Goal: Information Seeking & Learning: Learn about a topic

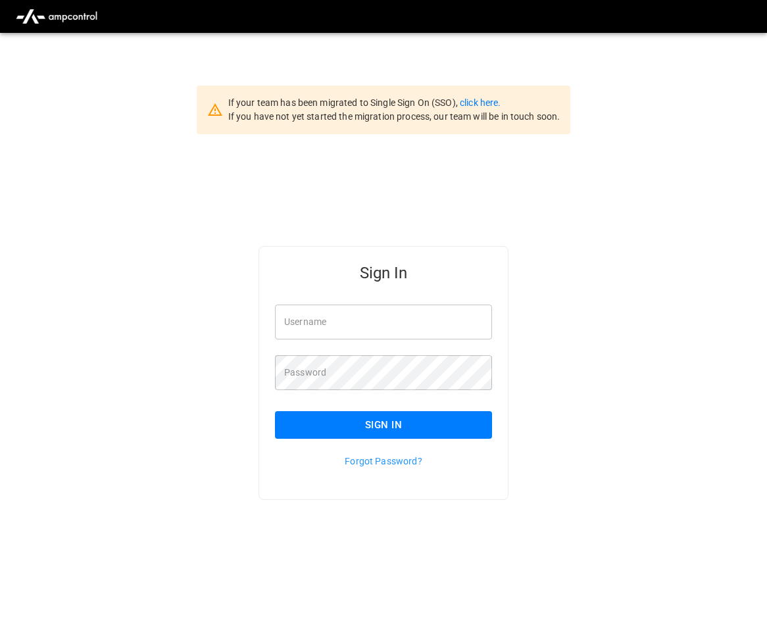
type input "**********"
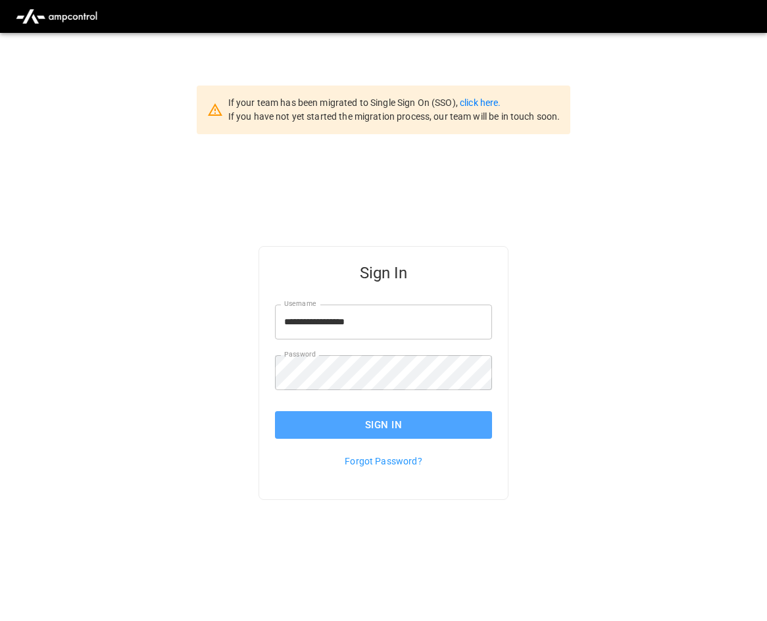
click at [445, 424] on button "Sign In" at bounding box center [383, 425] width 217 height 28
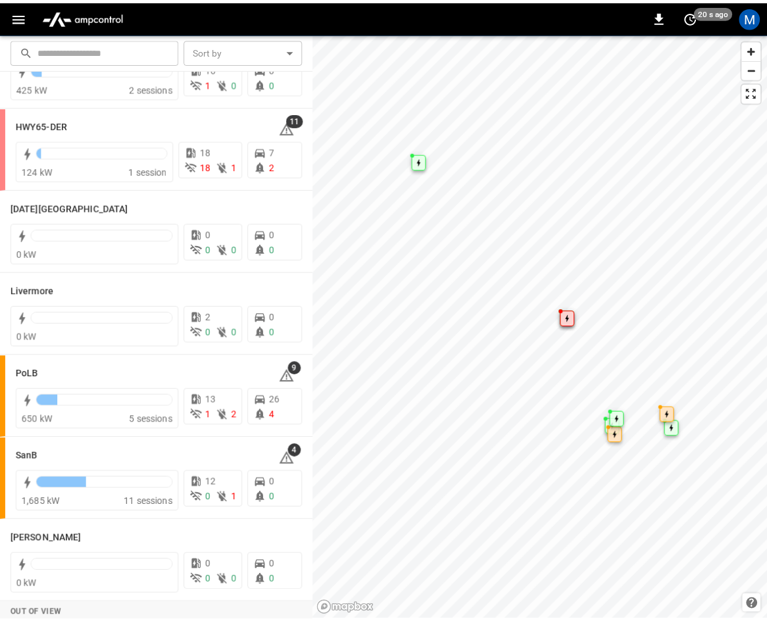
scroll to position [234, 0]
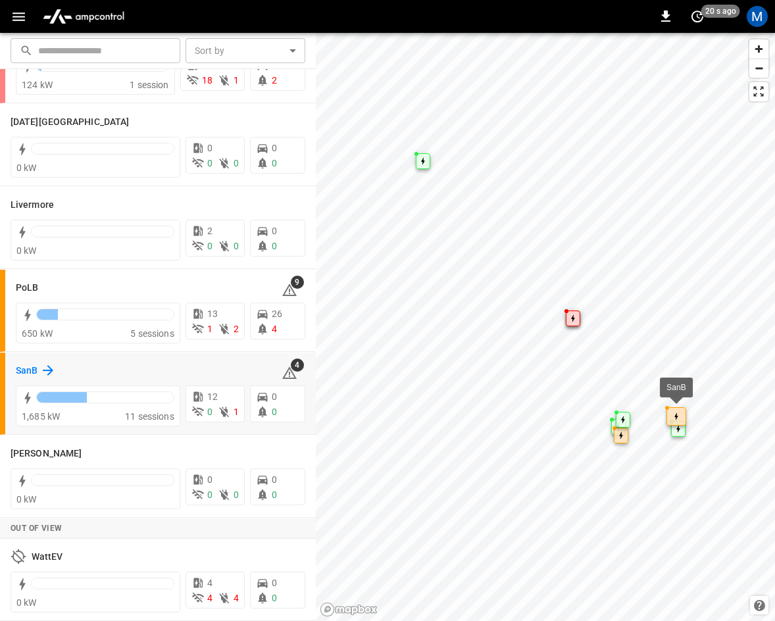
click at [44, 374] on icon at bounding box center [48, 371] width 16 height 16
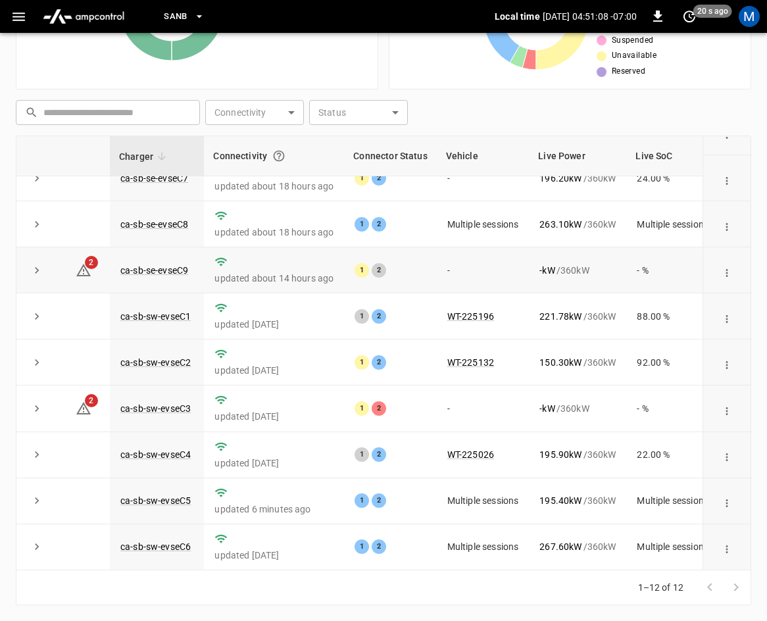
scroll to position [175, 0]
click at [174, 401] on link "ca-sb-sw-evseC3" at bounding box center [156, 409] width 76 height 16
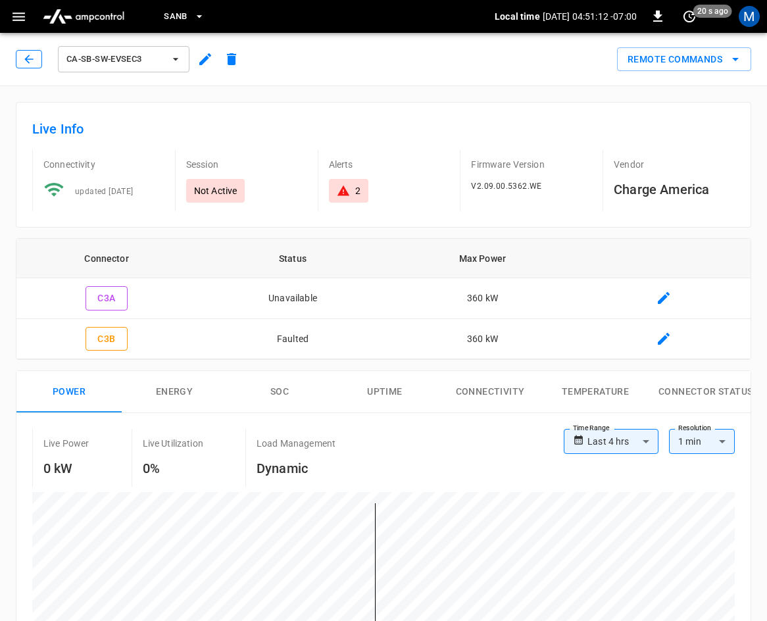
click at [29, 60] on icon "button" at bounding box center [28, 59] width 13 height 13
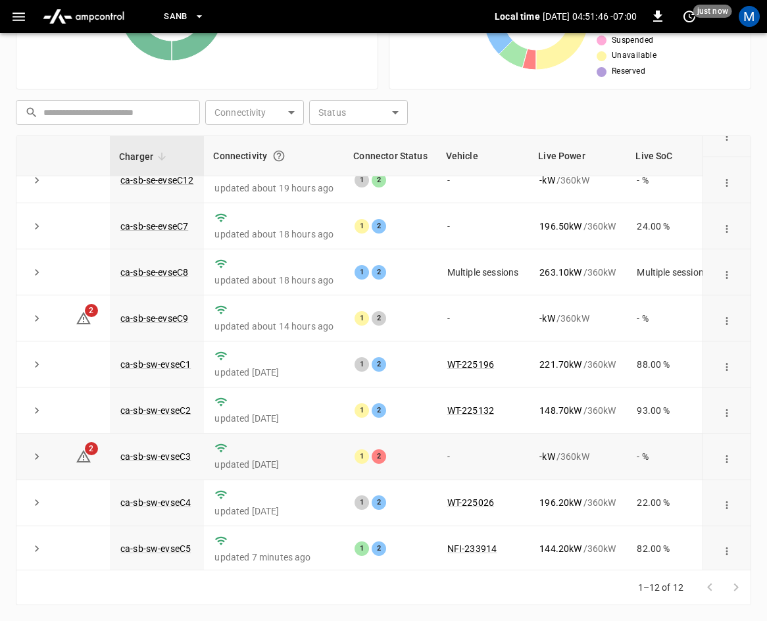
scroll to position [175, 0]
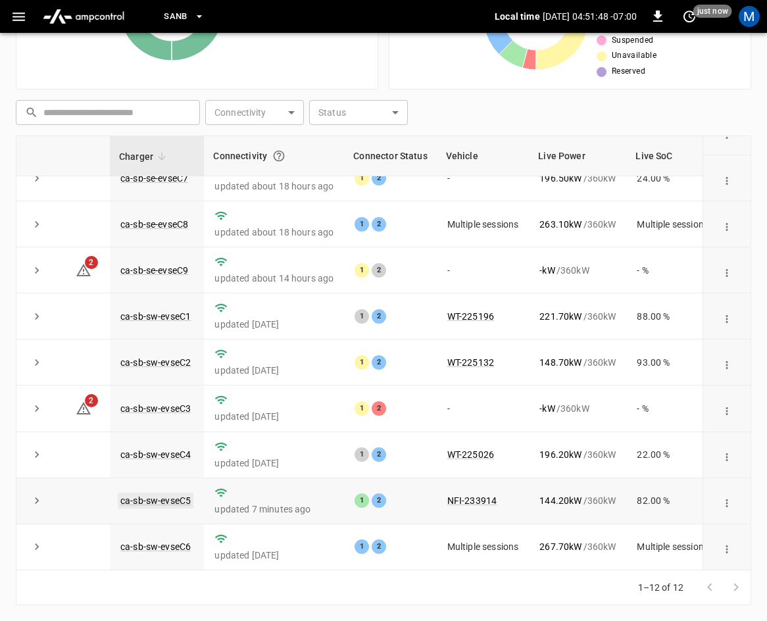
click at [145, 494] on link "ca-sb-sw-evseC5" at bounding box center [156, 501] width 76 height 16
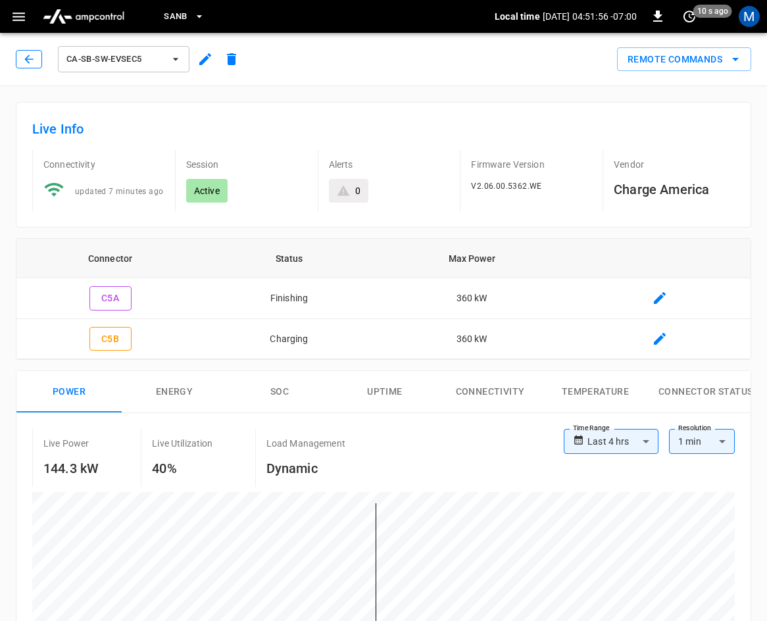
click at [36, 64] on button "button" at bounding box center [29, 59] width 26 height 18
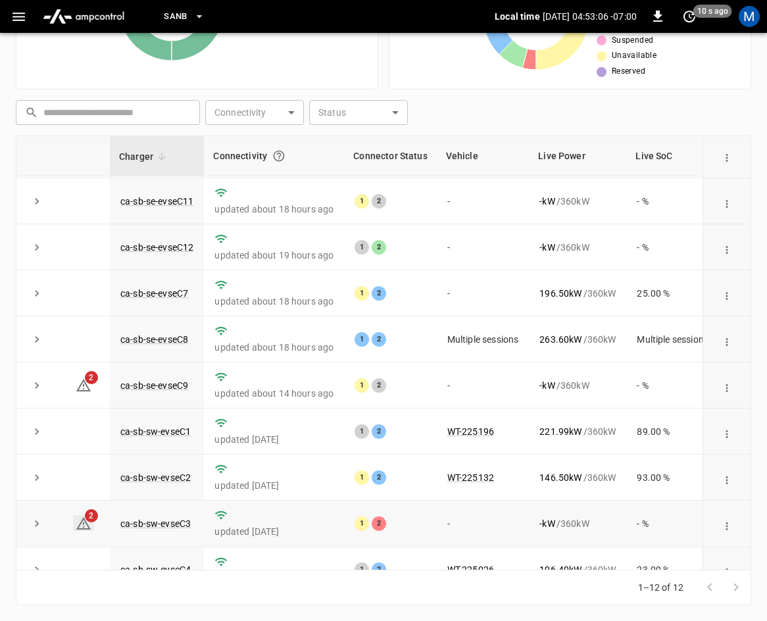
scroll to position [43, 0]
click at [37, 342] on icon "expand row" at bounding box center [37, 340] width 4 height 7
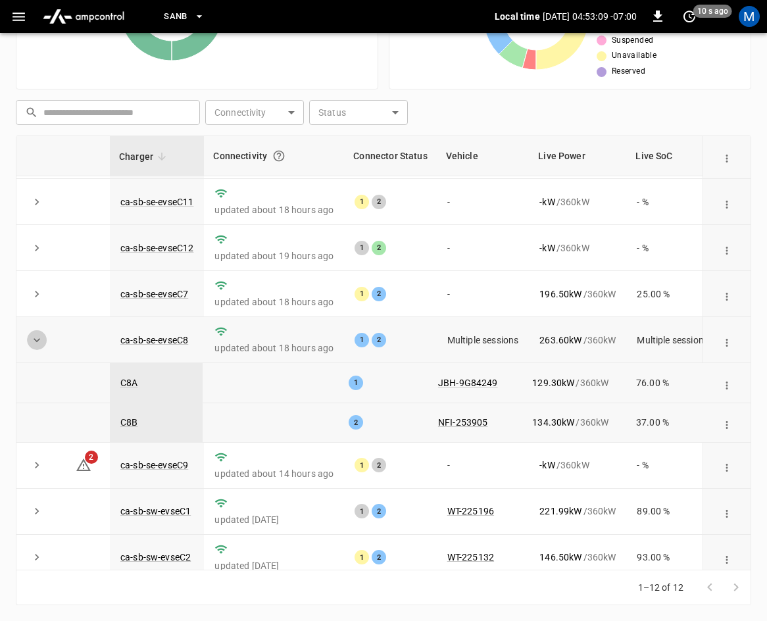
click at [36, 340] on icon "expand row" at bounding box center [36, 340] width 13 height 13
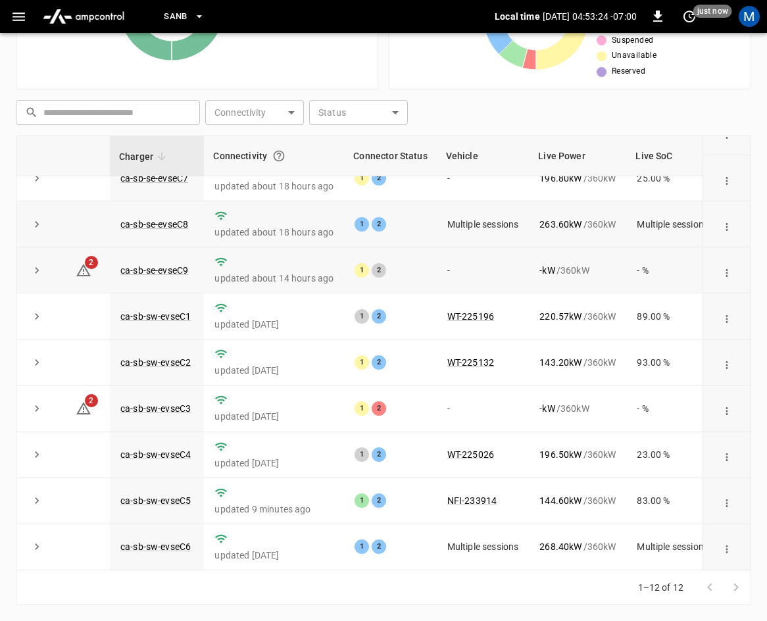
scroll to position [175, 0]
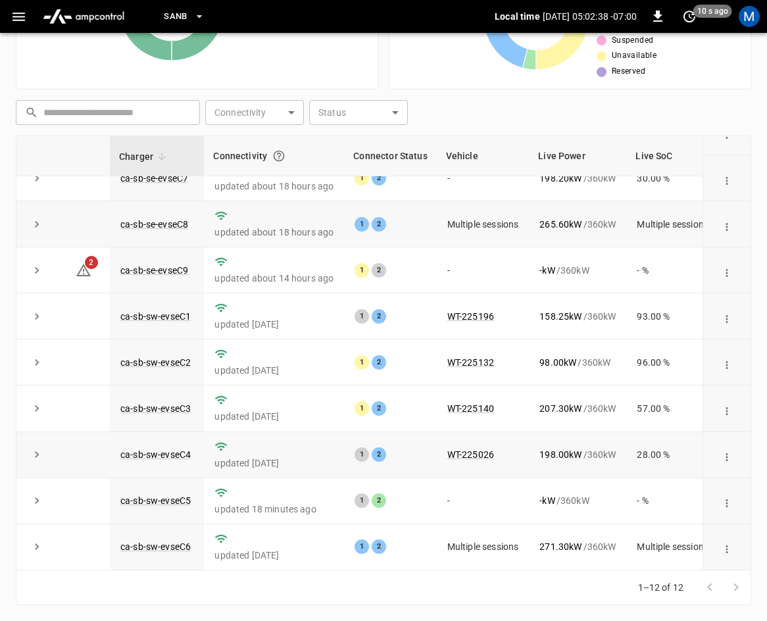
click at [207, 436] on tr "ca-sb-sw-evseC4 updated [DATE] 1 2 WT-225026 198.00 kW / 360 kW 28.00 % 43 minu…" at bounding box center [440, 455] width 849 height 46
click at [174, 493] on link "ca-sb-sw-evseC5" at bounding box center [156, 501] width 76 height 16
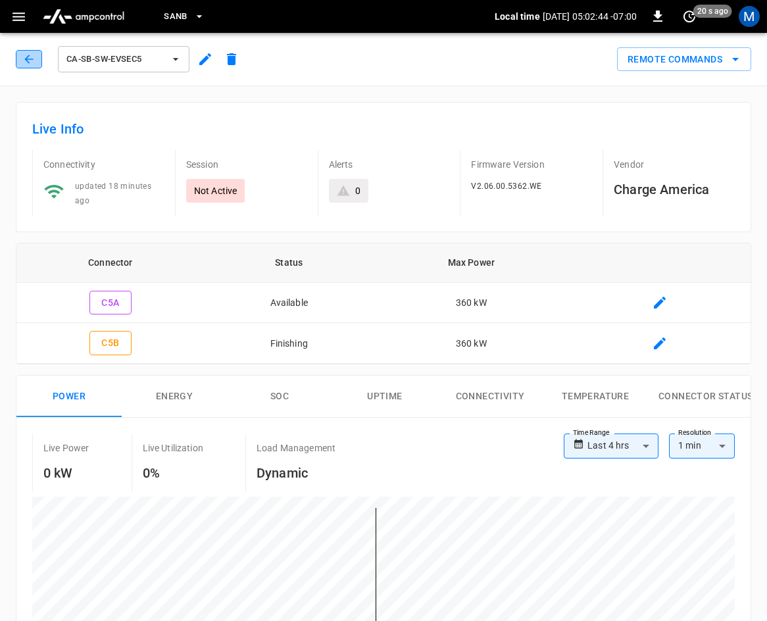
click at [36, 57] on button "button" at bounding box center [29, 59] width 26 height 18
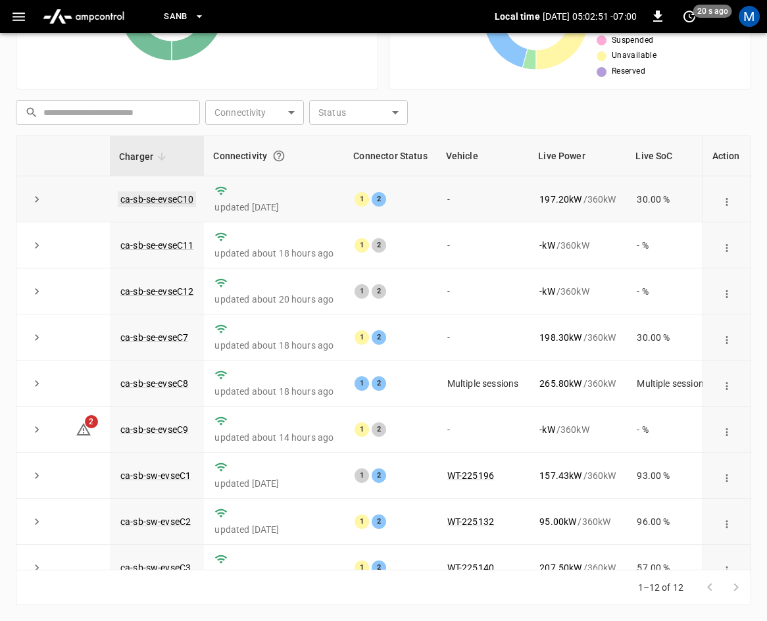
click at [180, 193] on link "ca-sb-se-evseC10" at bounding box center [157, 199] width 78 height 16
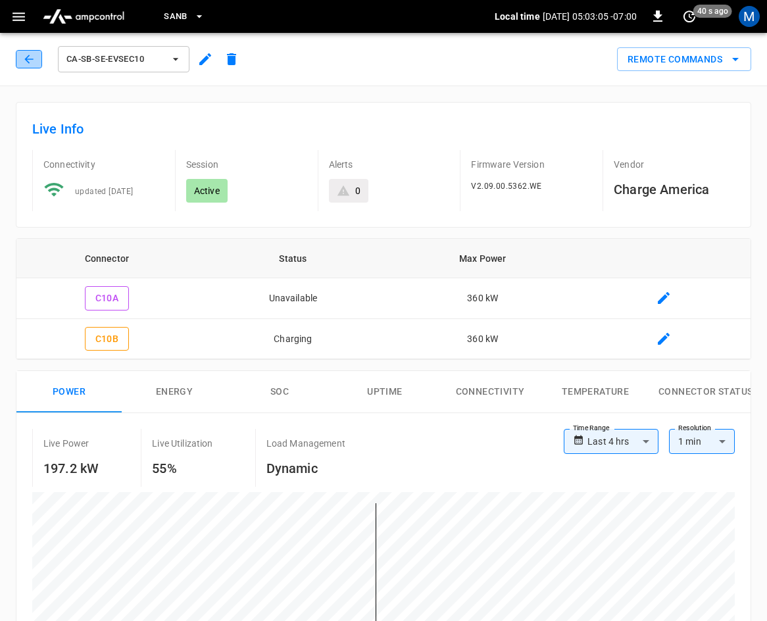
click at [28, 53] on icon "button" at bounding box center [28, 59] width 13 height 13
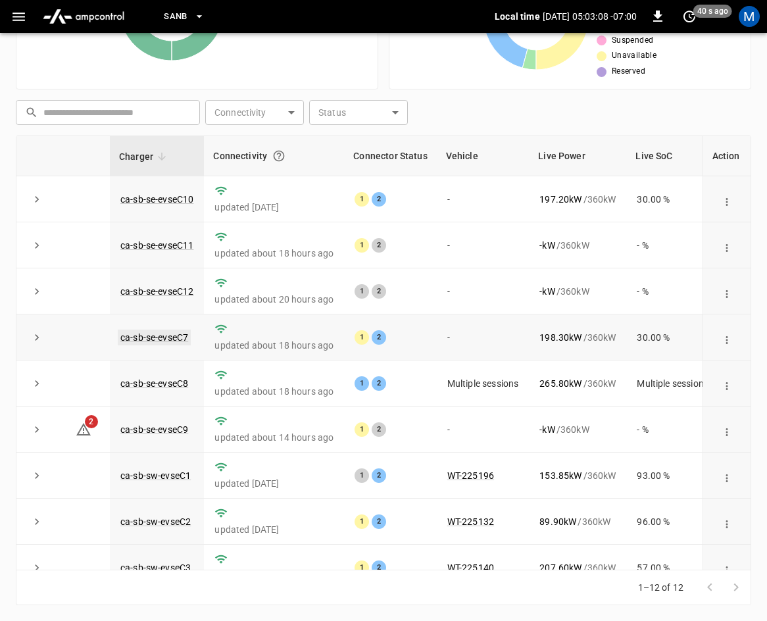
click at [170, 340] on link "ca-sb-se-evseC7" at bounding box center [154, 338] width 73 height 16
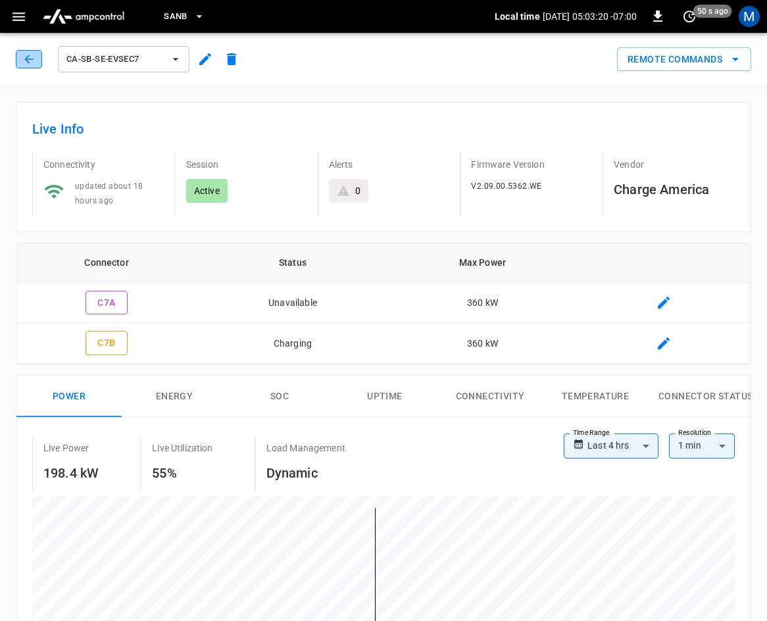
click at [32, 60] on icon "button" at bounding box center [28, 59] width 13 height 13
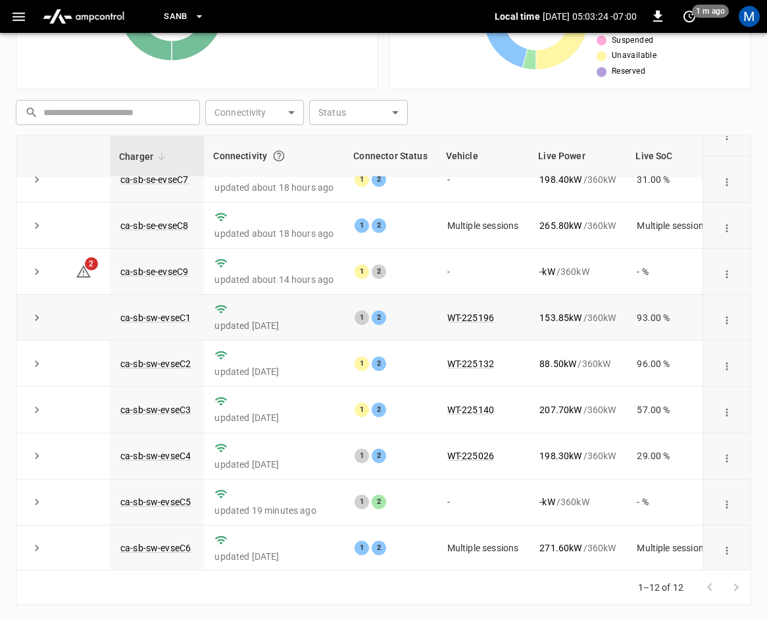
scroll to position [175, 0]
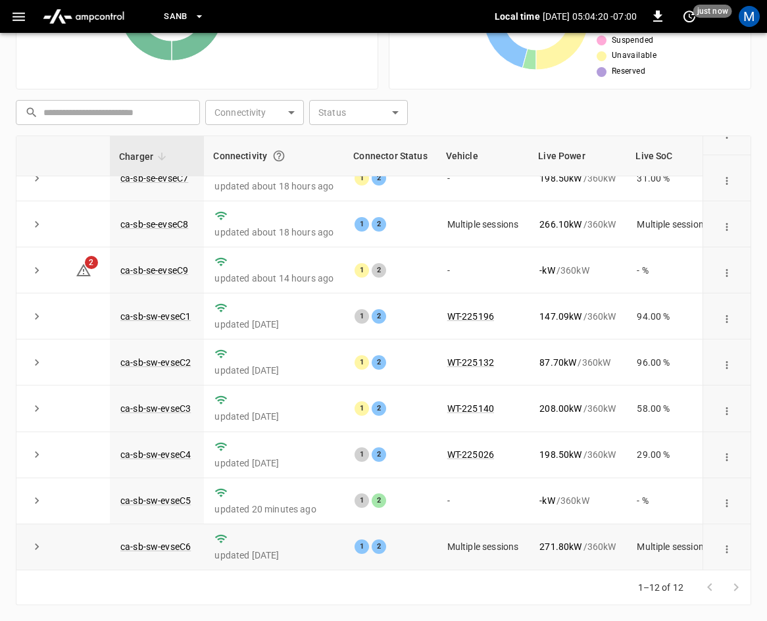
click at [32, 540] on icon "expand row" at bounding box center [36, 546] width 13 height 13
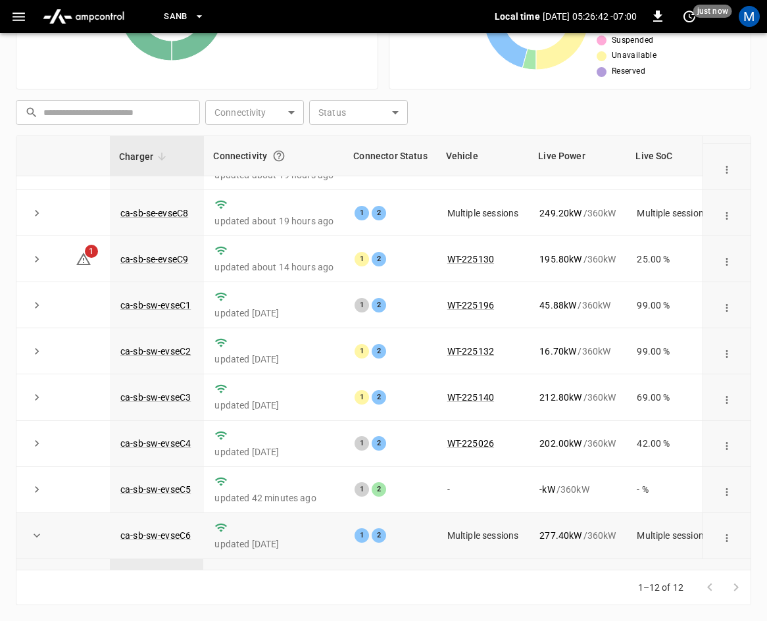
scroll to position [255, 0]
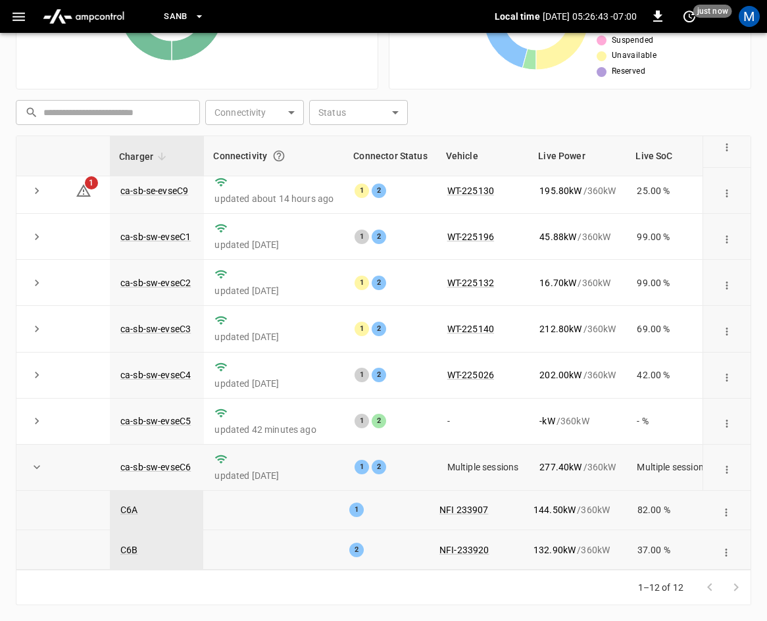
click at [34, 461] on icon "expand row" at bounding box center [36, 467] width 13 height 13
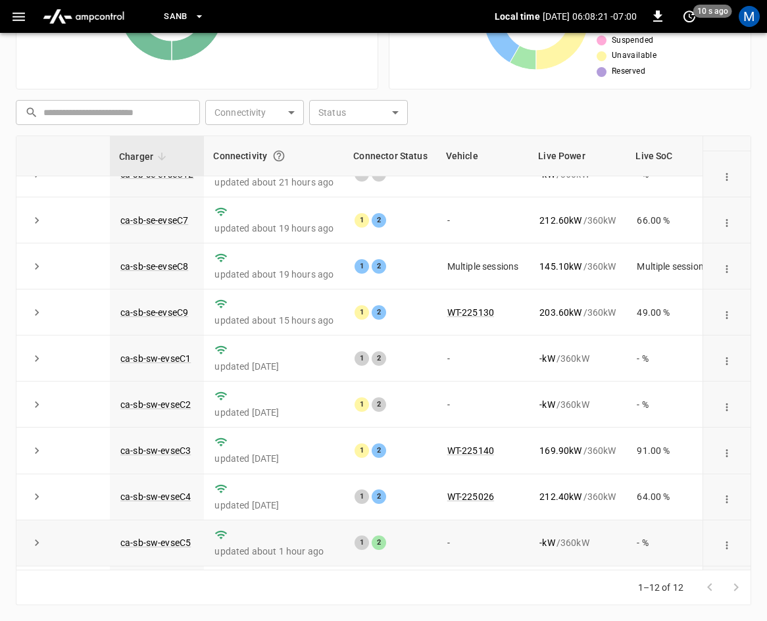
scroll to position [175, 0]
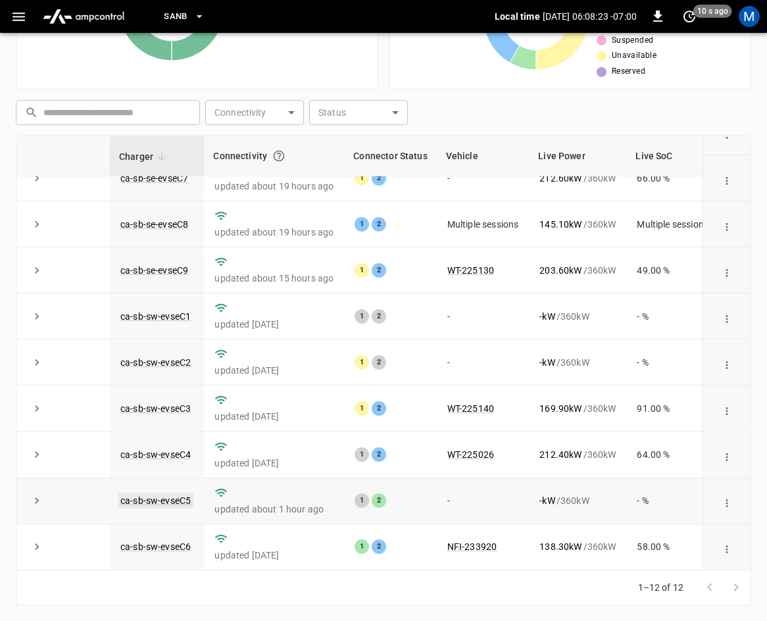
click at [187, 495] on link "ca-sb-sw-evseC5" at bounding box center [156, 501] width 76 height 16
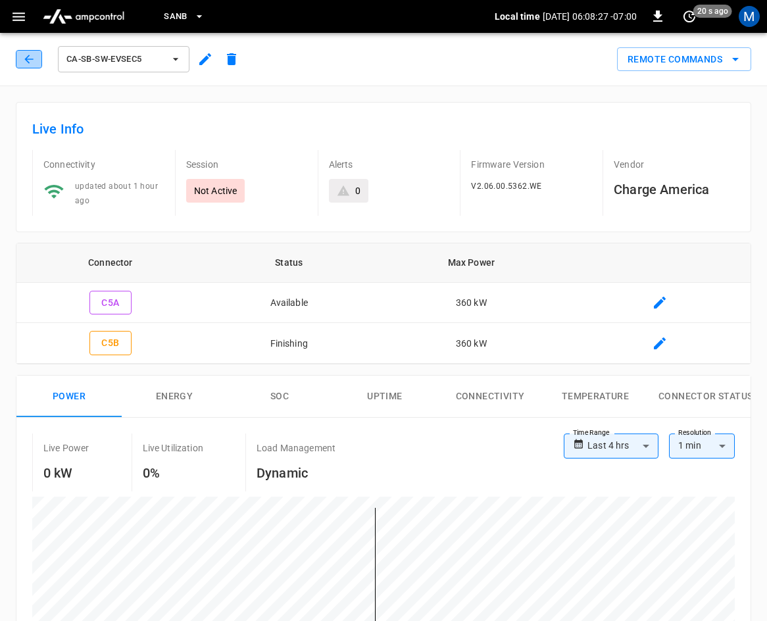
click at [27, 55] on icon "button" at bounding box center [28, 59] width 13 height 13
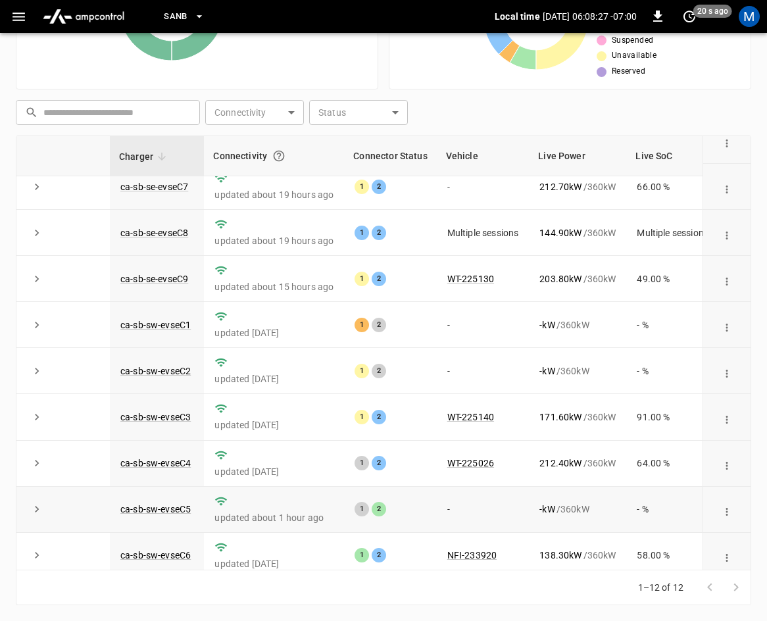
scroll to position [175, 0]
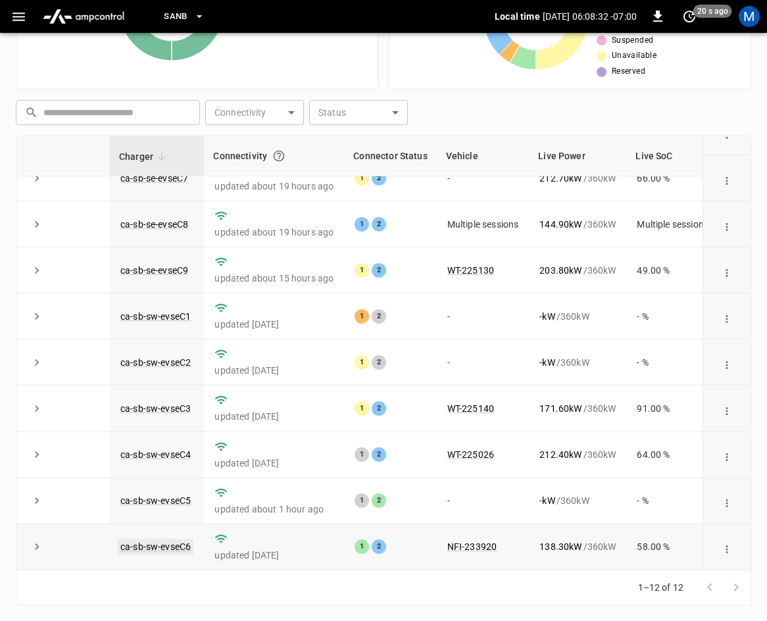
click at [165, 539] on link "ca-sb-sw-evseC6" at bounding box center [156, 547] width 76 height 16
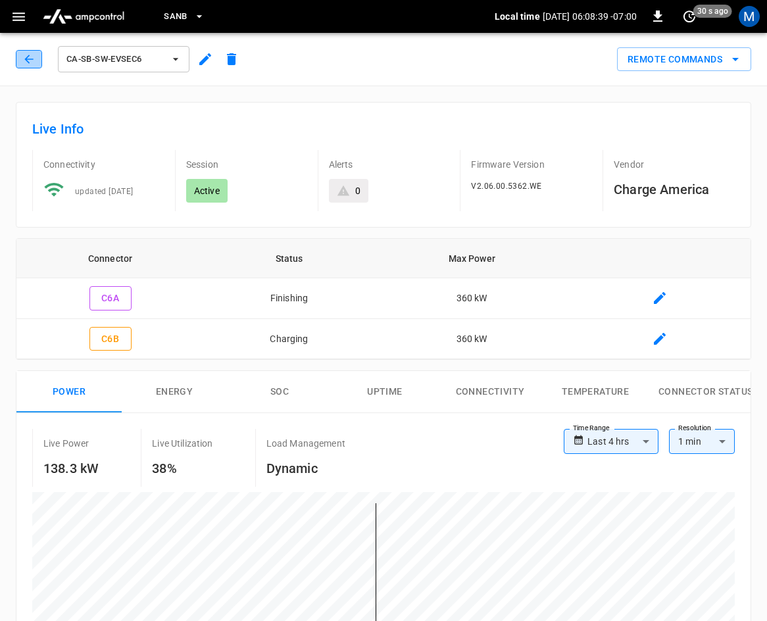
click at [27, 63] on icon "button" at bounding box center [28, 59] width 13 height 13
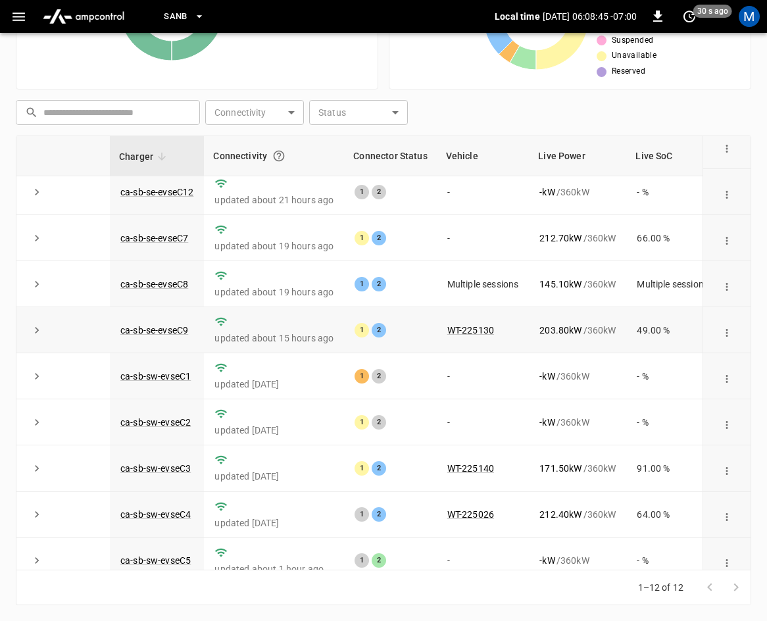
scroll to position [175, 0]
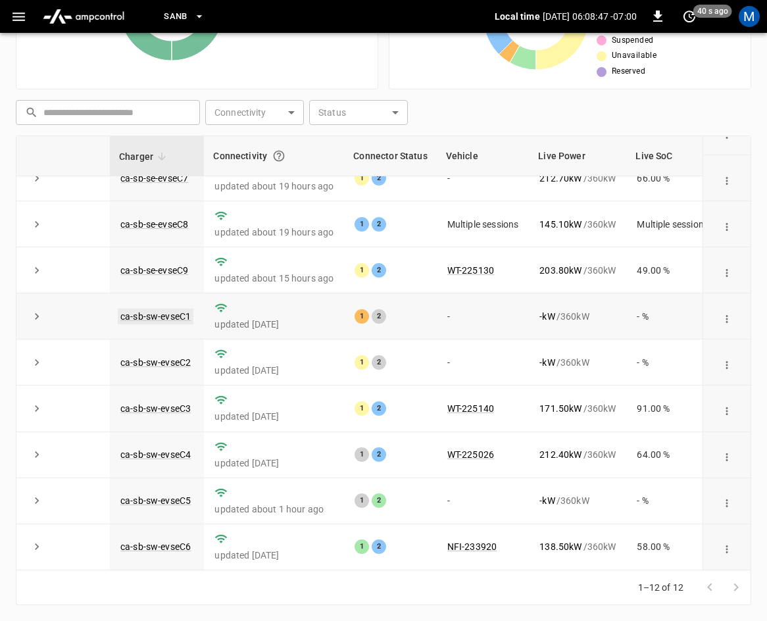
click at [171, 309] on link "ca-sb-sw-evseC1" at bounding box center [156, 317] width 76 height 16
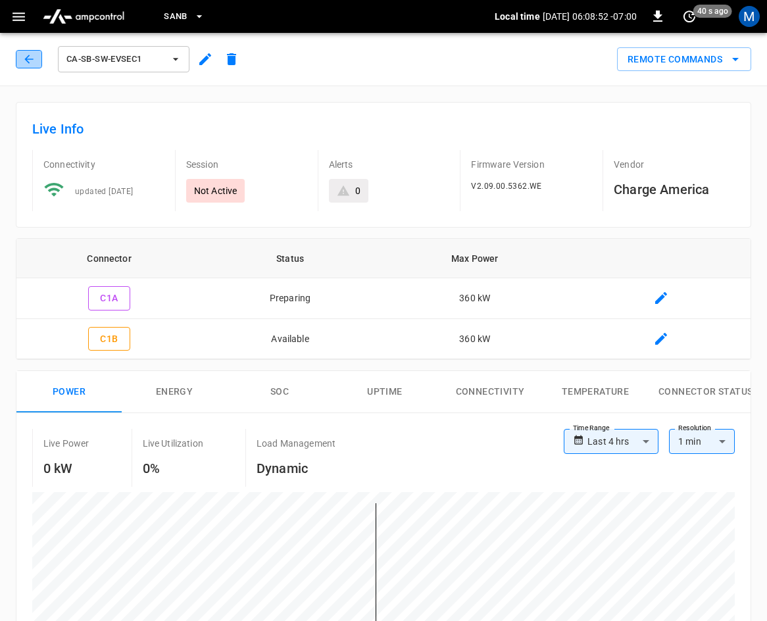
click at [20, 55] on button "button" at bounding box center [29, 59] width 26 height 18
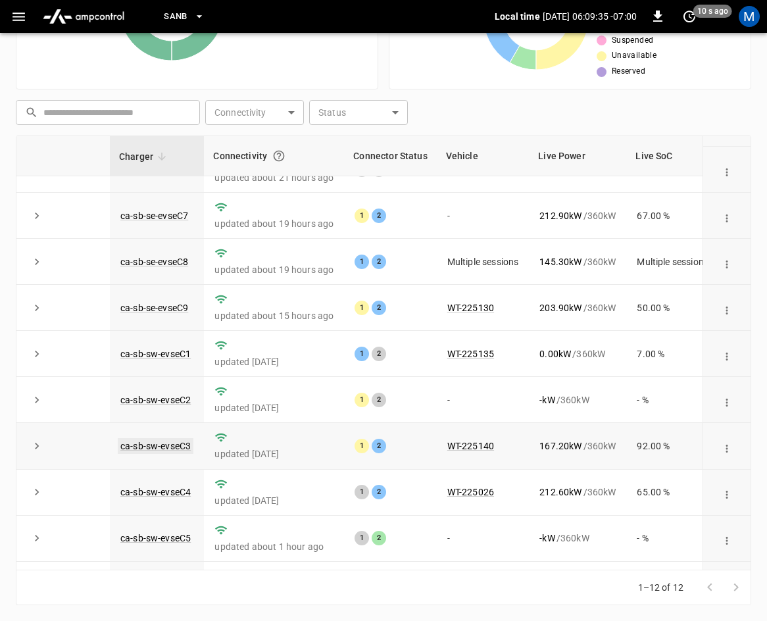
scroll to position [175, 0]
